Goal: Find contact information: Find contact information

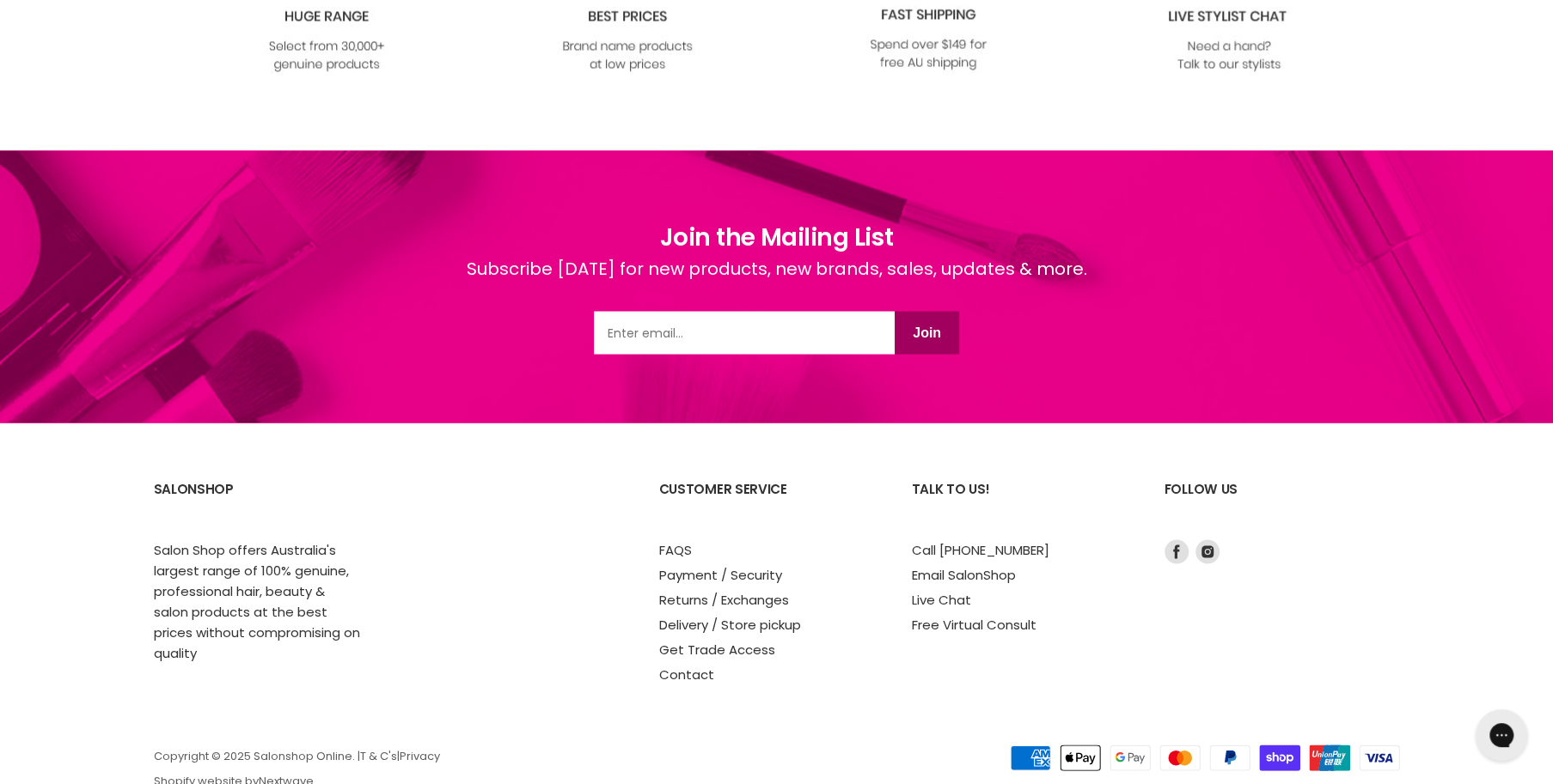
scroll to position [2216, 0]
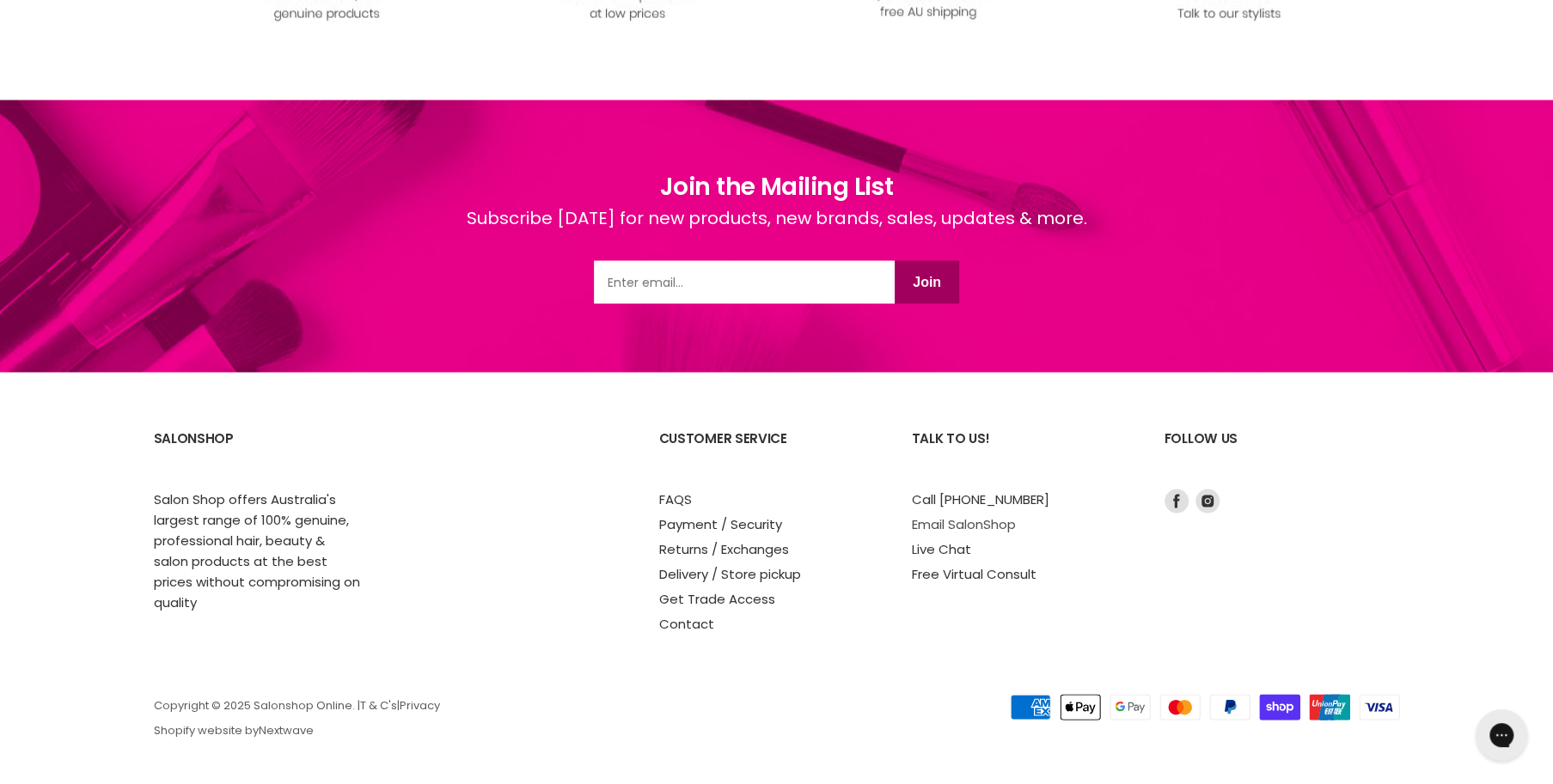
click at [955, 521] on link "Email SalonShop" at bounding box center [964, 524] width 104 height 18
